Goal: Download file/media

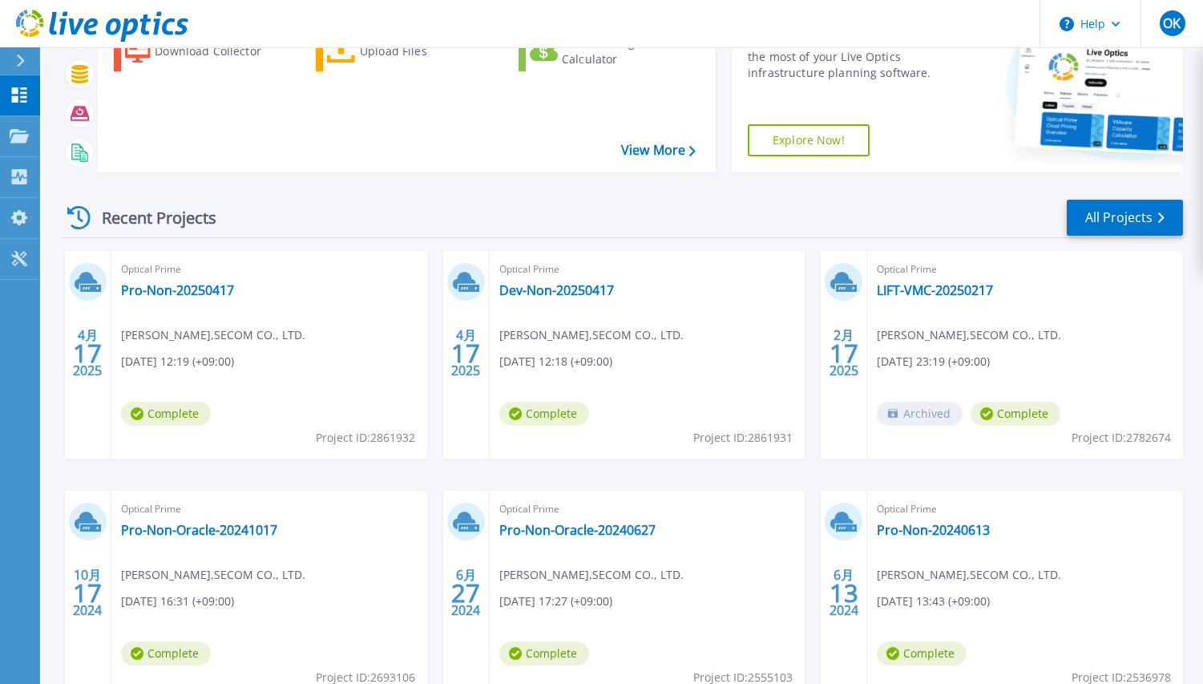
scroll to position [240, 0]
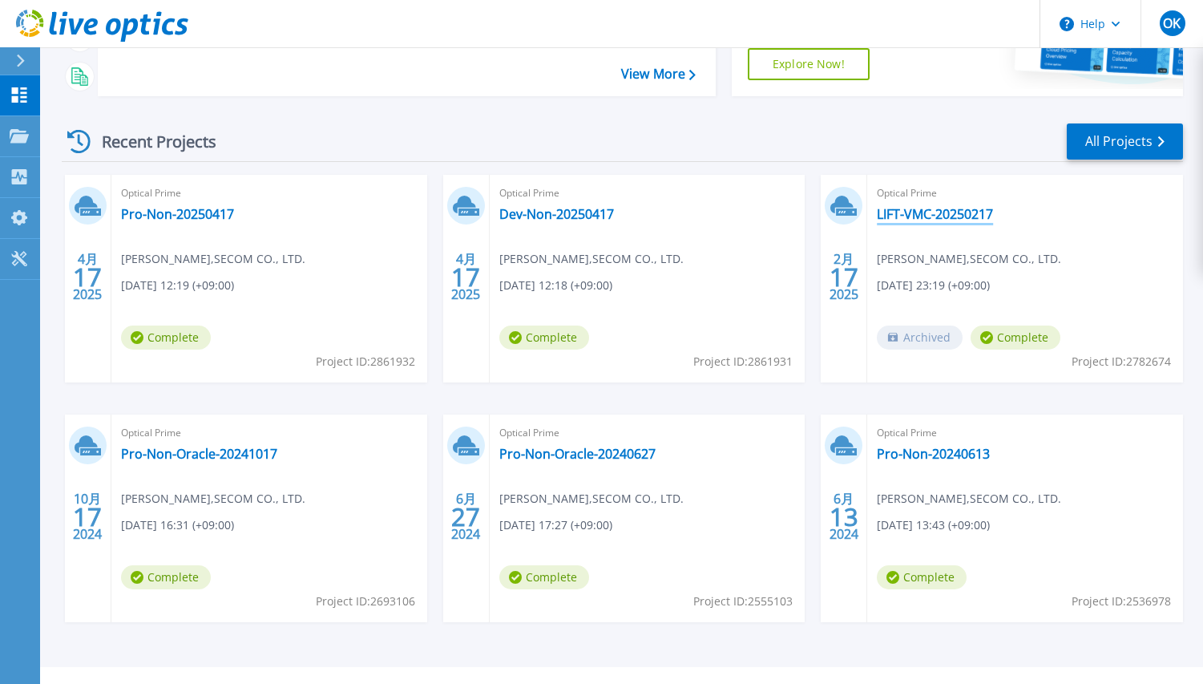
click at [927, 213] on link "LIFT-VMC-20250217" at bounding box center [935, 214] width 116 height 16
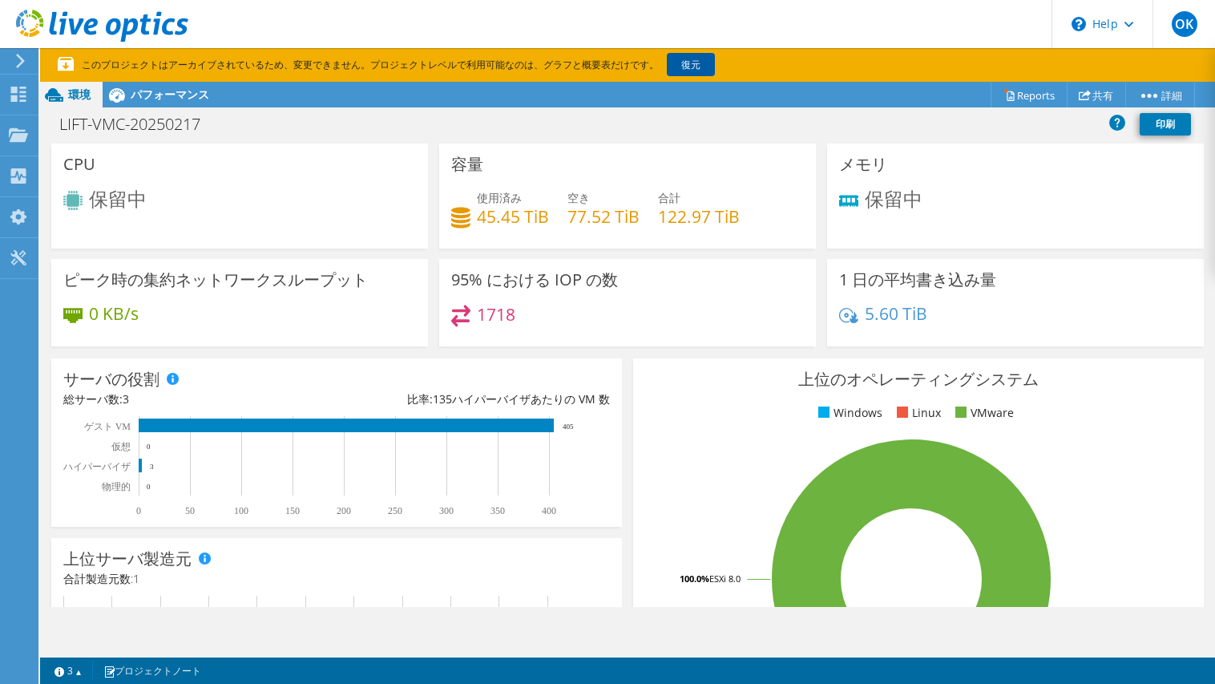
click at [693, 69] on link "復元" at bounding box center [691, 64] width 48 height 23
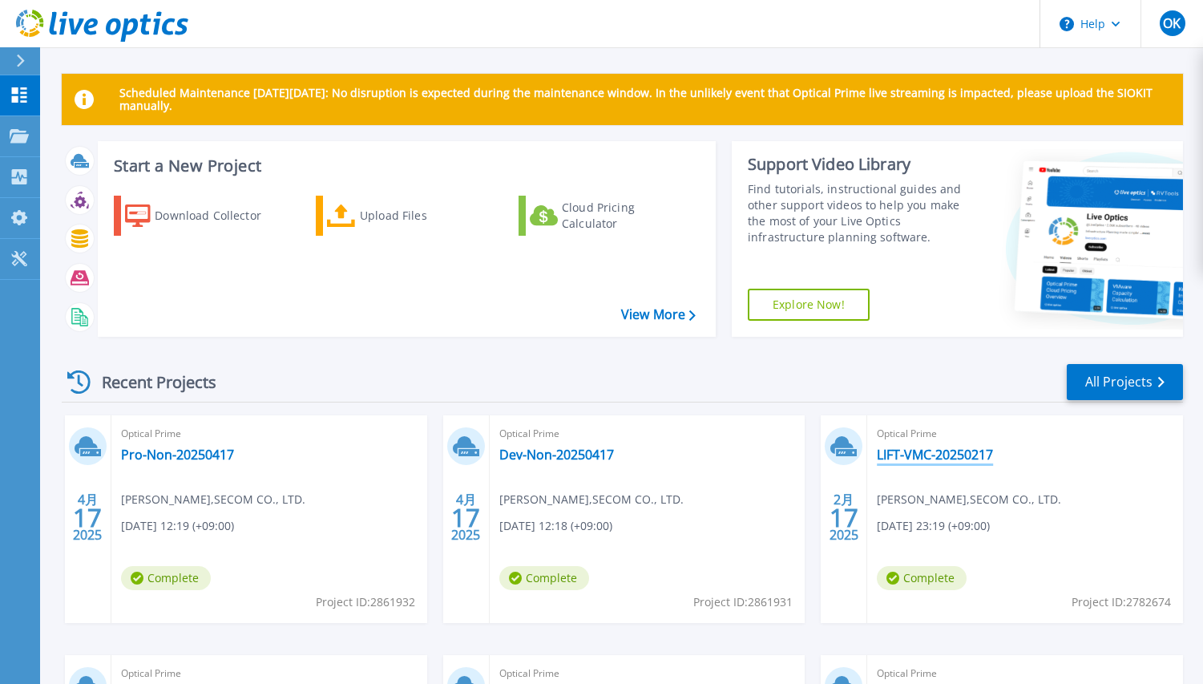
click at [949, 451] on link "LIFT-VMC-20250217" at bounding box center [935, 454] width 116 height 16
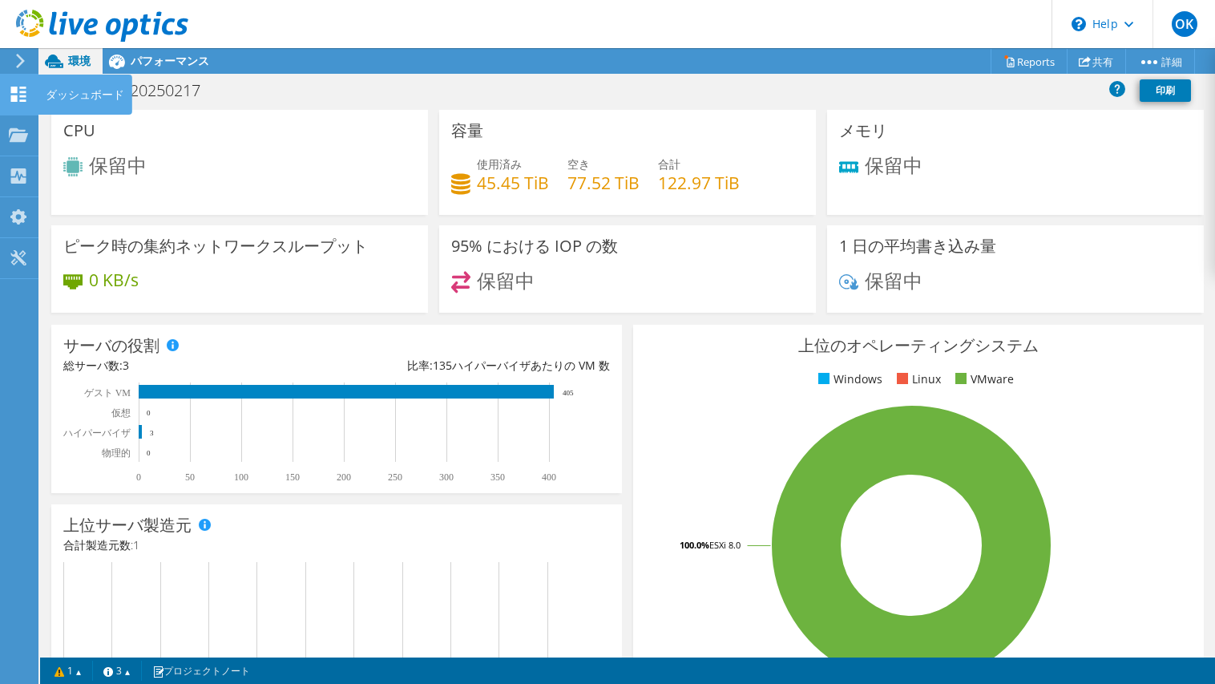
click at [22, 87] on use at bounding box center [18, 94] width 15 height 15
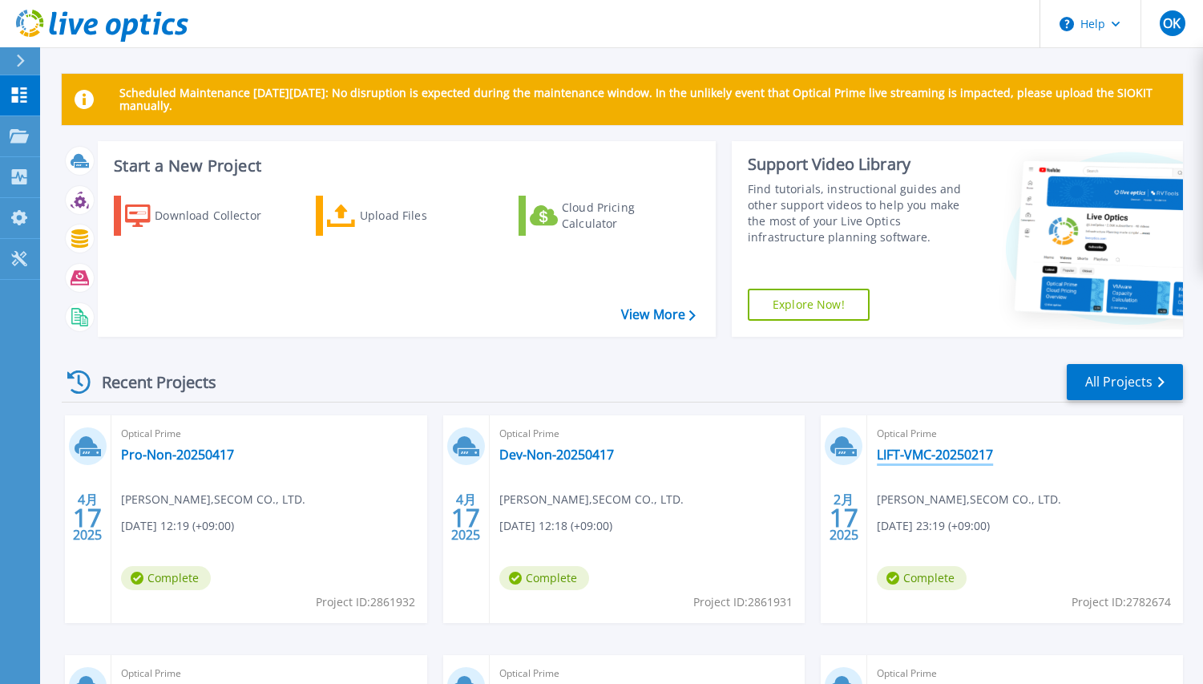
click at [901, 456] on link "LIFT-VMC-20250217" at bounding box center [935, 454] width 116 height 16
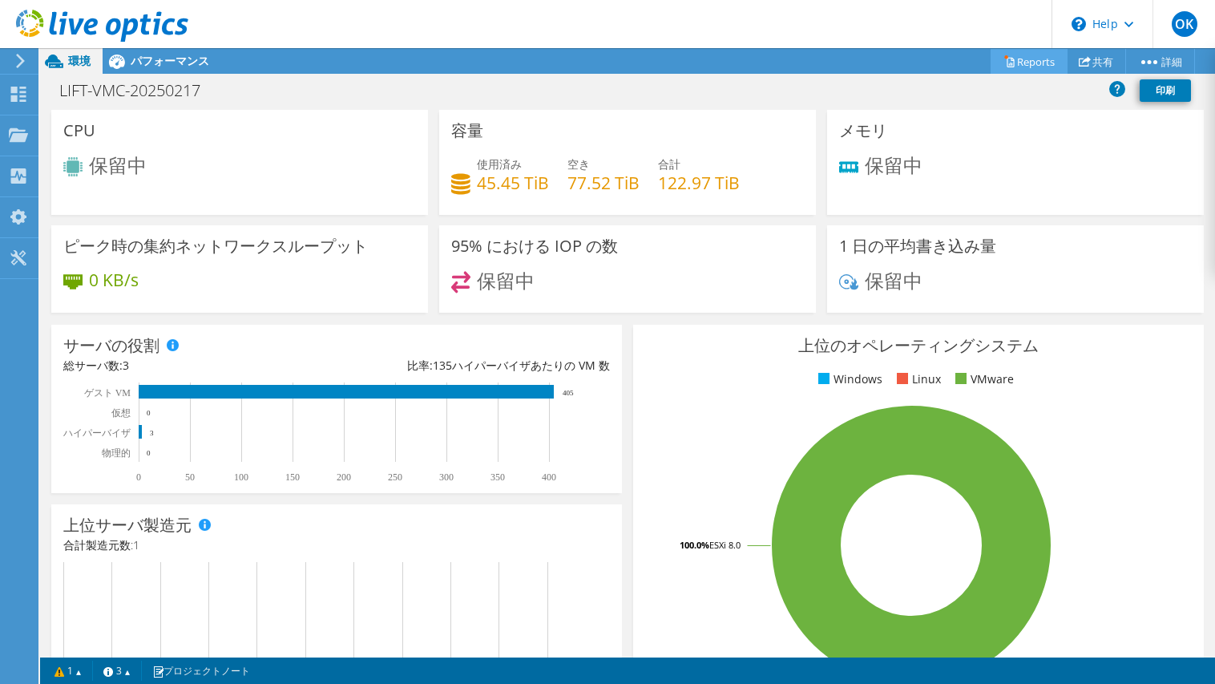
click at [1016, 68] on link "Reports" at bounding box center [1029, 61] width 77 height 25
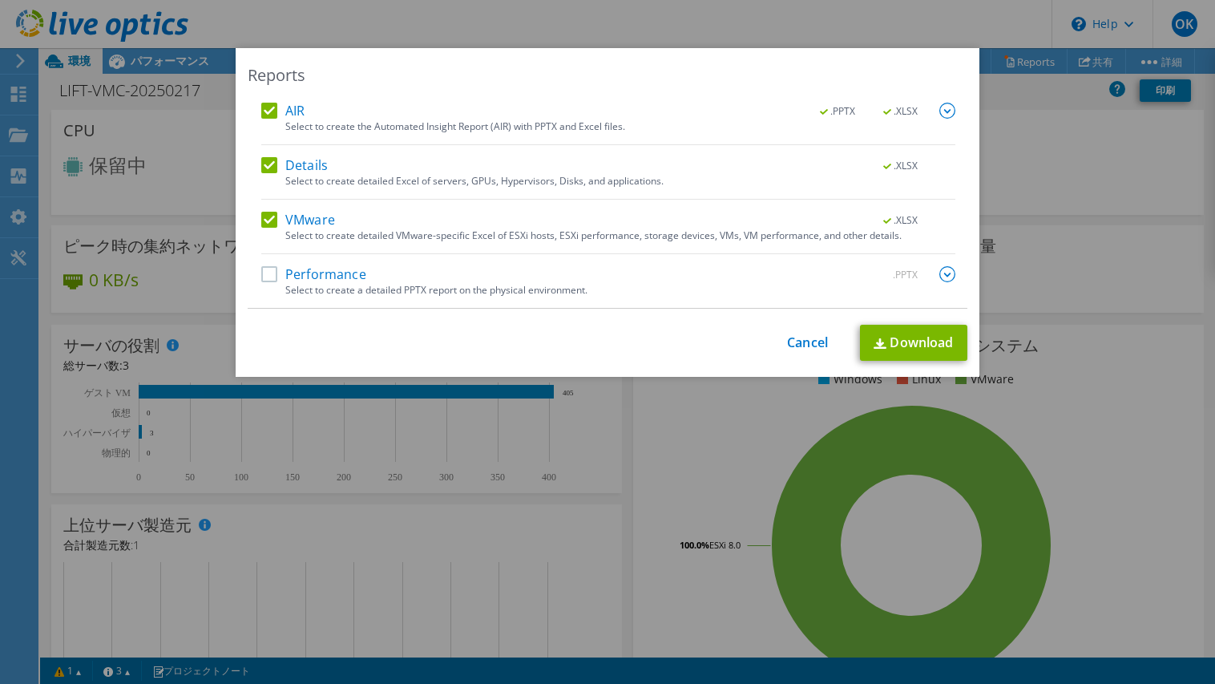
click at [261, 159] on label "Details" at bounding box center [294, 165] width 67 height 16
click at [0, 0] on input "Details" at bounding box center [0, 0] width 0 height 0
click at [270, 114] on label "AIR" at bounding box center [282, 111] width 43 height 16
click at [0, 0] on input "AIR" at bounding box center [0, 0] width 0 height 0
click at [892, 348] on link "Download" at bounding box center [913, 343] width 107 height 36
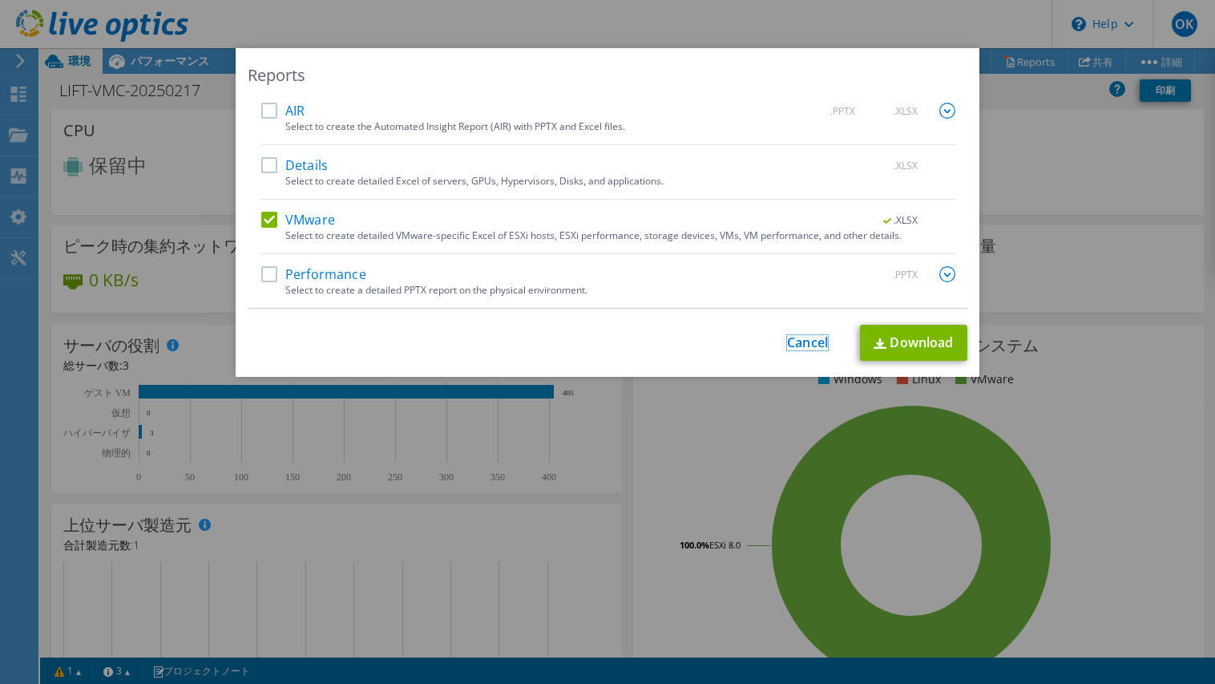
drag, startPoint x: 810, startPoint y: 345, endPoint x: 820, endPoint y: 334, distance: 14.2
click at [810, 345] on link "Cancel" at bounding box center [807, 342] width 41 height 15
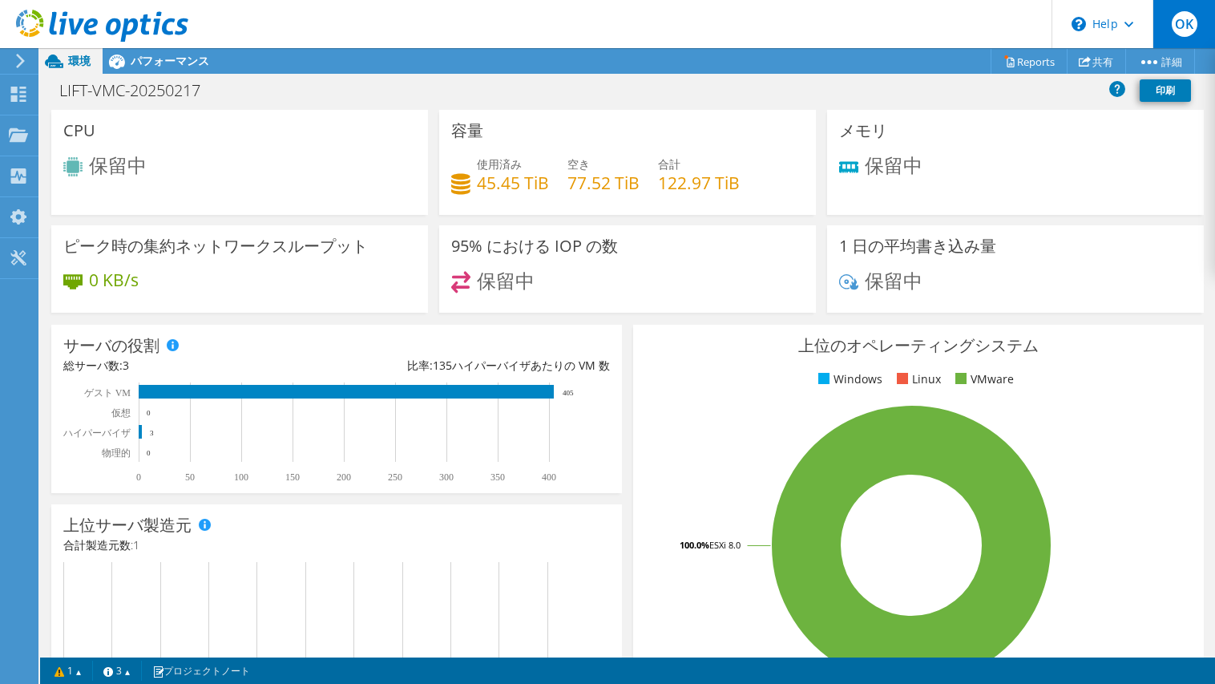
click at [1175, 22] on span "OK" at bounding box center [1185, 24] width 26 height 26
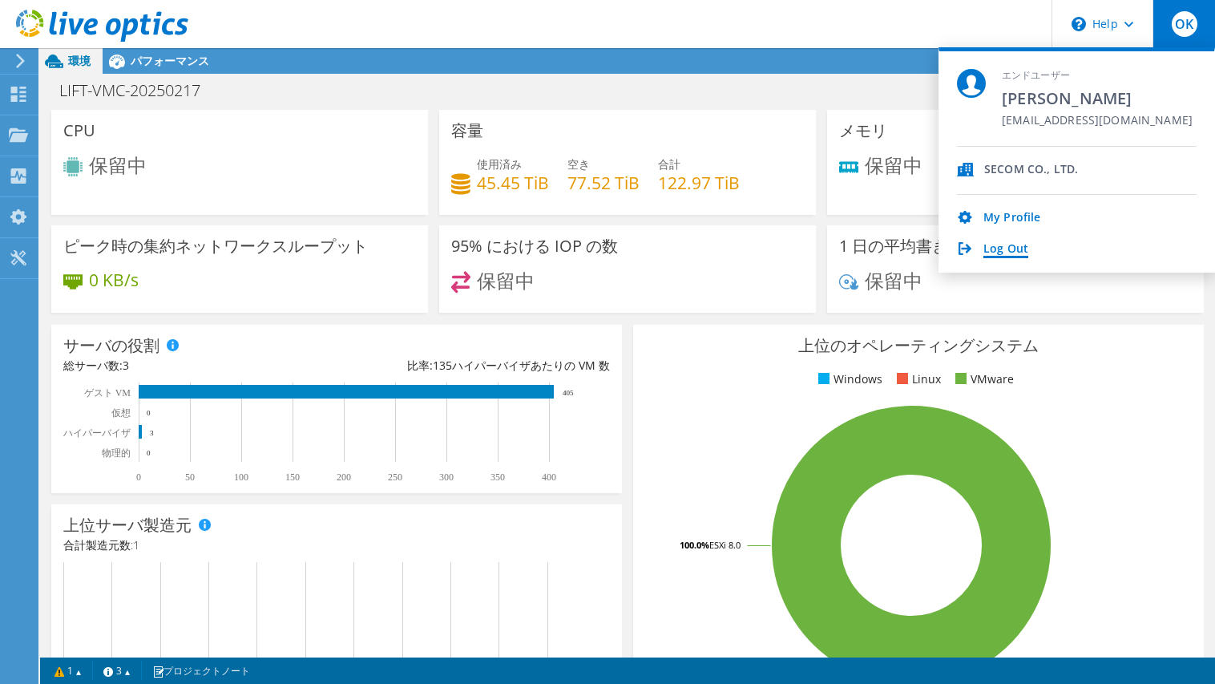
click at [994, 245] on link "Log Out" at bounding box center [1005, 249] width 45 height 15
